Goal: Task Accomplishment & Management: Use online tool/utility

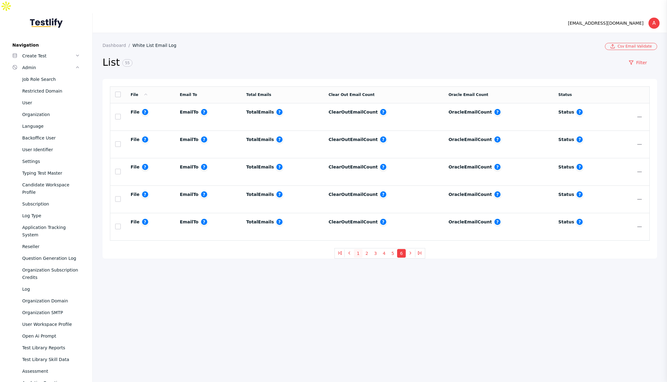
scroll to position [244, 0]
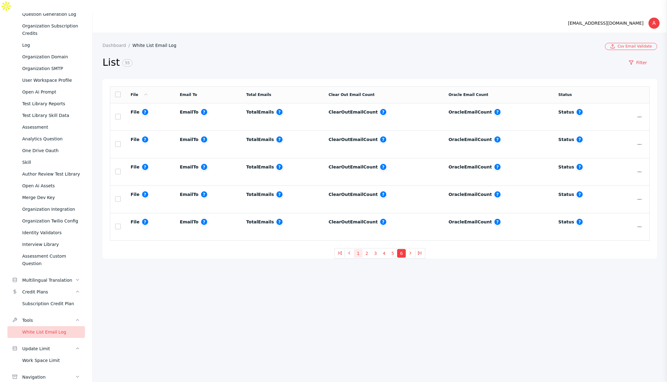
click at [357, 249] on button "1" at bounding box center [358, 253] width 9 height 9
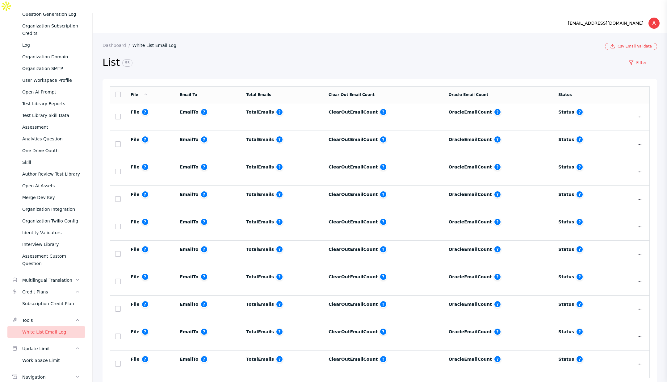
click at [150, 43] on link "White List Email Log" at bounding box center [156, 45] width 49 height 5
click at [619, 232] on link "Show" at bounding box center [625, 239] width 39 height 15
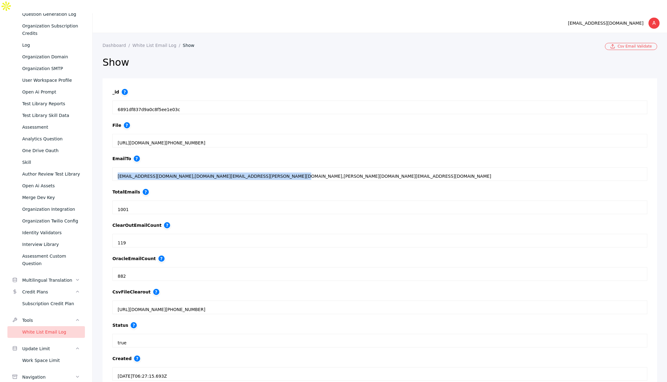
copy div "[EMAIL_ADDRESS][DOMAIN_NAME],[DOMAIN_NAME][EMAIL_ADDRESS][PERSON_NAME][DOMAIN_N…"
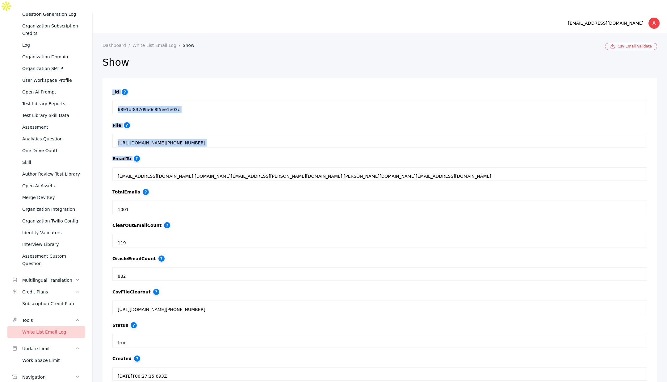
drag, startPoint x: 118, startPoint y: 164, endPoint x: 241, endPoint y: 43, distance: 172.7
click at [241, 43] on section "Dashboard White List Email Log Show Csv Email Validate Show _id ? 6891df837d9a0…" at bounding box center [380, 237] width 574 height 409
click at [229, 56] on h2 "Show" at bounding box center [380, 62] width 555 height 12
click at [144, 43] on link "White List Email Log" at bounding box center [157, 45] width 50 height 5
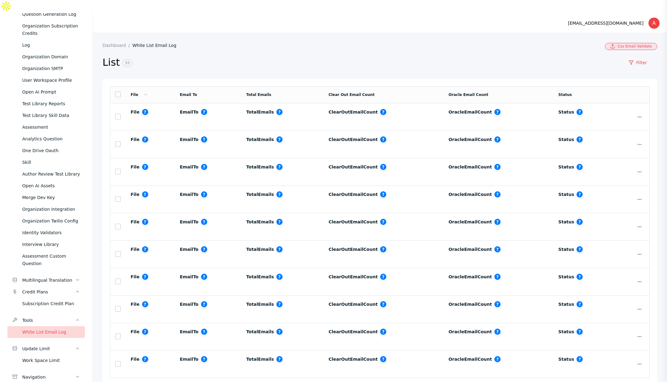
click at [631, 43] on link "Csv Email Validate" at bounding box center [631, 46] width 52 height 7
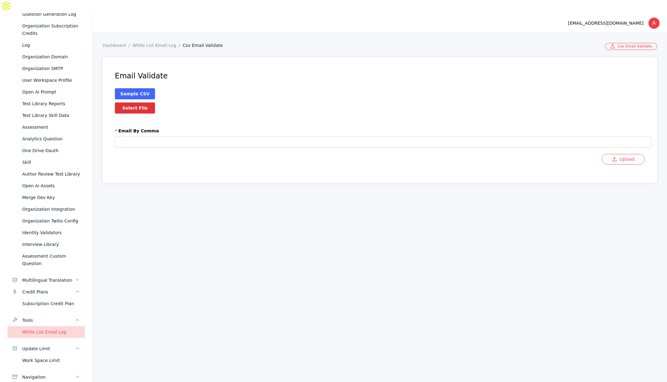
click at [152, 103] on label "Select File" at bounding box center [135, 108] width 40 height 11
click at [0, 0] on input "Select File" at bounding box center [0, 0] width 0 height 0
click at [154, 136] on input "text" at bounding box center [383, 141] width 537 height 11
paste input "**********"
type input "**********"
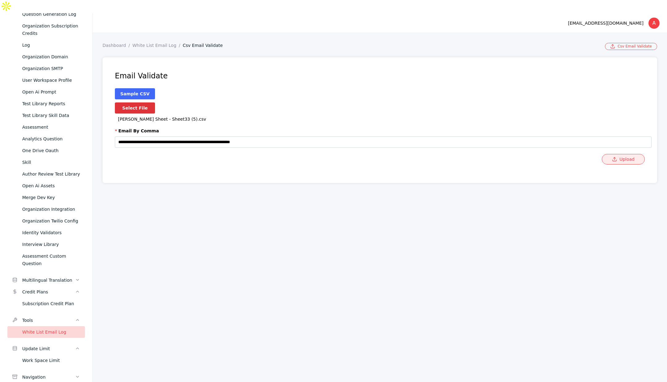
click at [628, 154] on button "Upload" at bounding box center [623, 159] width 43 height 10
